Goal: Task Accomplishment & Management: Complete application form

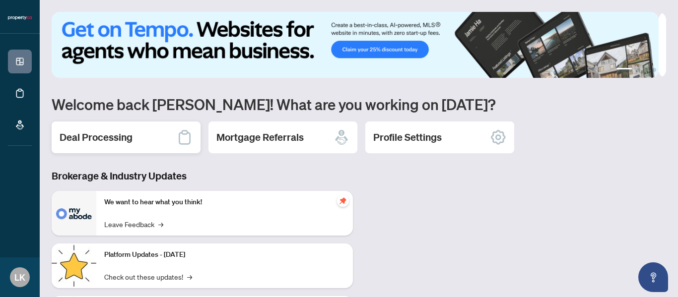
click at [154, 134] on div "Deal Processing" at bounding box center [126, 138] width 149 height 32
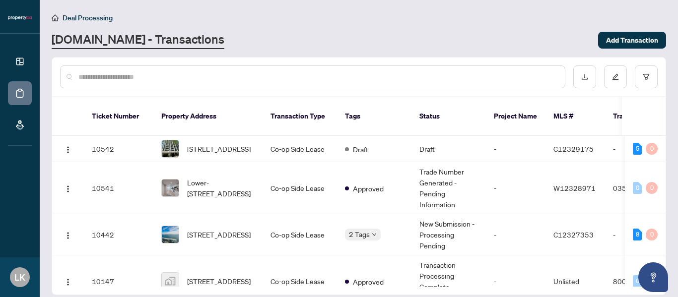
drag, startPoint x: 492, startPoint y: 46, endPoint x: 412, endPoint y: 6, distance: 89.7
click at [490, 44] on div "[DOMAIN_NAME] - Transactions" at bounding box center [322, 40] width 541 height 18
click at [237, 143] on span "[STREET_ADDRESS]" at bounding box center [219, 148] width 64 height 11
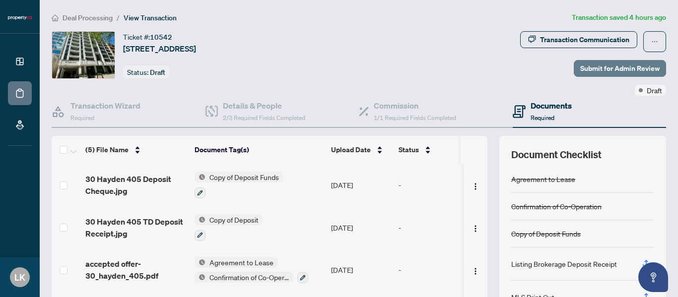
click at [612, 69] on span "Submit for Admin Review" at bounding box center [619, 69] width 79 height 16
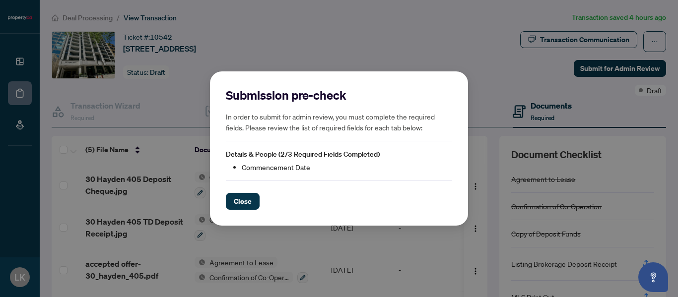
drag, startPoint x: 245, startPoint y: 200, endPoint x: 200, endPoint y: 244, distance: 63.2
click at [233, 217] on div "Submission pre-check In order to submit for admin review, you must complete the…" at bounding box center [339, 148] width 258 height 155
click at [255, 207] on button "Close" at bounding box center [243, 201] width 34 height 17
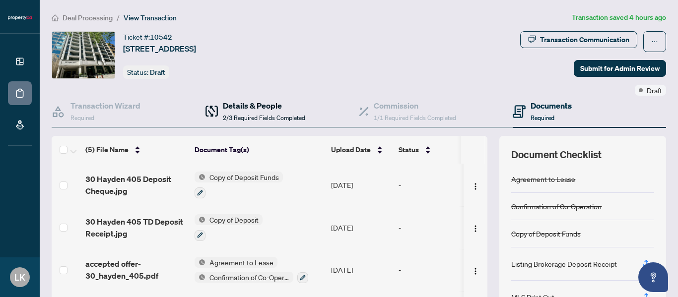
click at [249, 112] on div "Details & People 2/3 Required Fields Completed" at bounding box center [264, 111] width 82 height 23
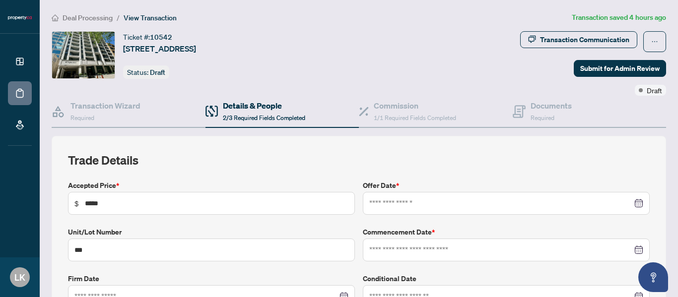
type input "**********"
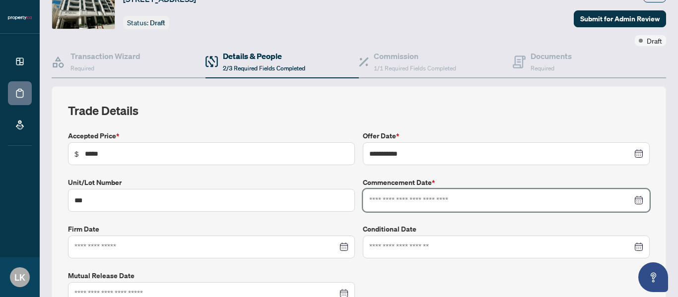
click at [429, 198] on input at bounding box center [500, 200] width 263 height 11
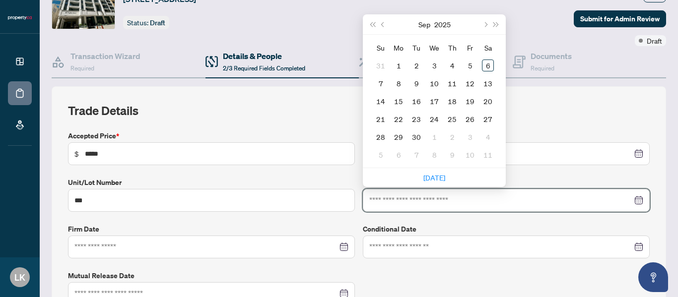
type input "**********"
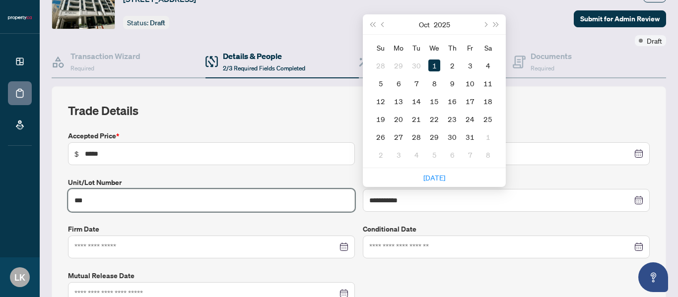
click at [258, 211] on input "***" at bounding box center [211, 200] width 287 height 23
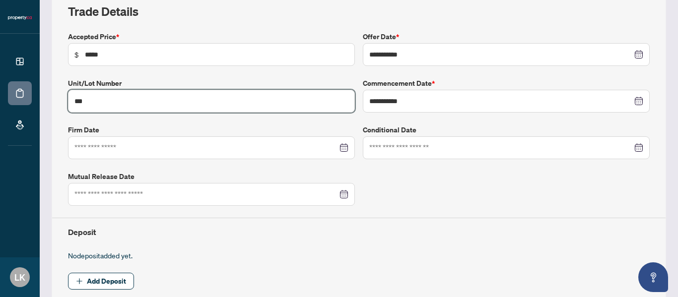
scroll to position [0, 0]
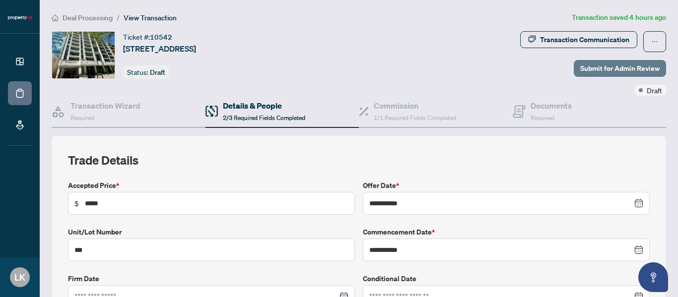
click at [632, 65] on span "Submit for Admin Review" at bounding box center [619, 69] width 79 height 16
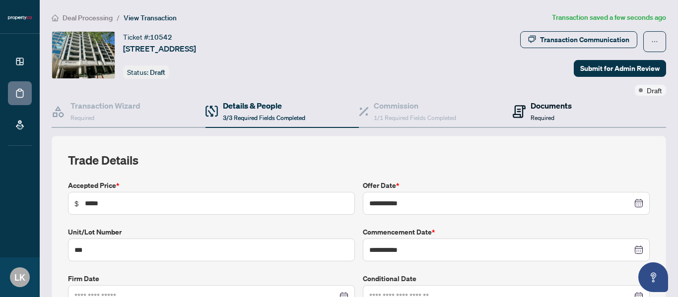
click at [541, 108] on h4 "Documents" at bounding box center [551, 106] width 41 height 12
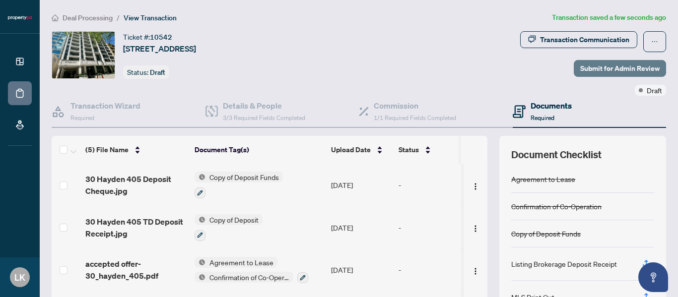
click at [654, 66] on button "Submit for Admin Review" at bounding box center [620, 68] width 92 height 17
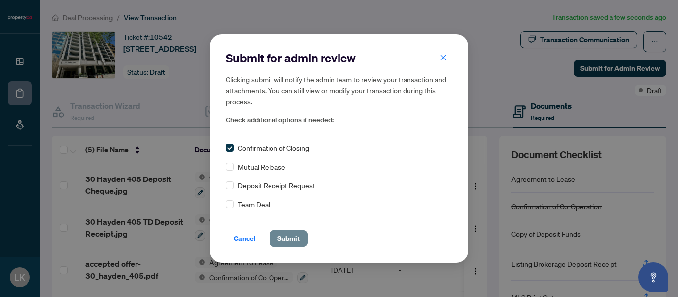
click at [286, 241] on span "Submit" at bounding box center [289, 239] width 22 height 16
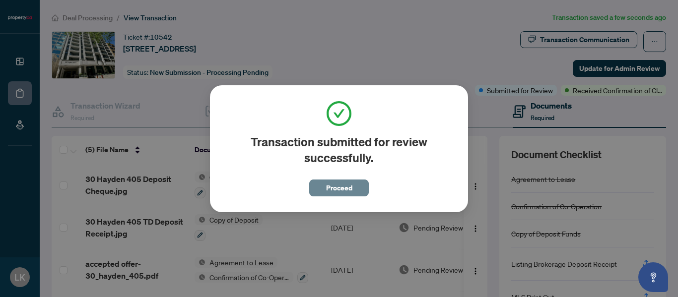
click at [355, 187] on button "Proceed" at bounding box center [339, 188] width 60 height 17
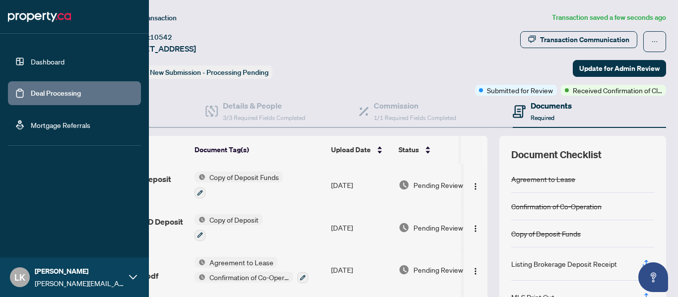
click at [34, 92] on link "Deal Processing" at bounding box center [56, 93] width 50 height 9
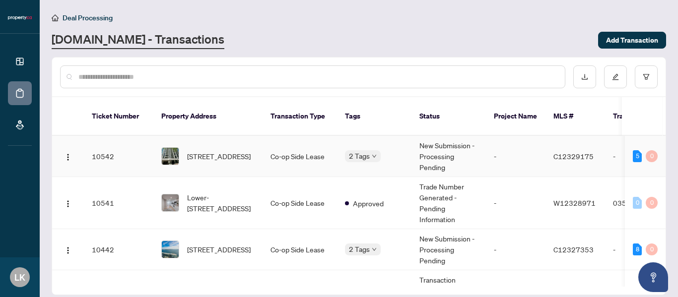
scroll to position [39, 0]
